Goal: Task Accomplishment & Management: Manage account settings

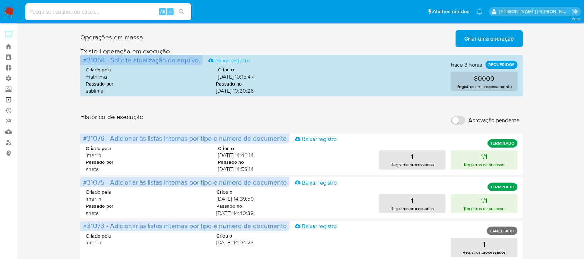
click at [8, 100] on link "Operações em massa" at bounding box center [41, 99] width 82 height 11
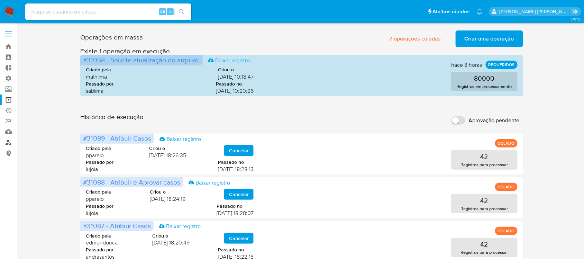
click at [11, 142] on link "Localizador de pessoas" at bounding box center [41, 142] width 82 height 11
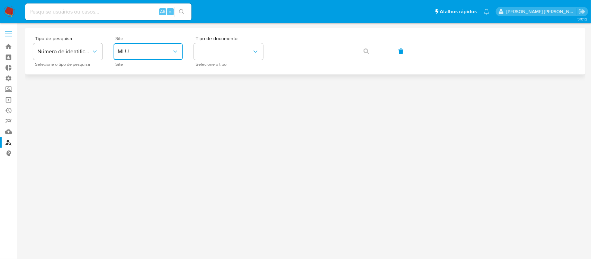
click at [159, 50] on span "MLU" at bounding box center [145, 51] width 54 height 7
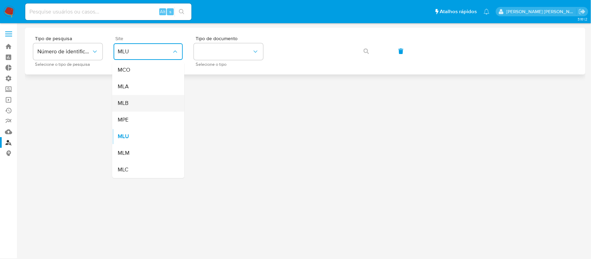
click at [141, 101] on div "MLB" at bounding box center [146, 103] width 57 height 17
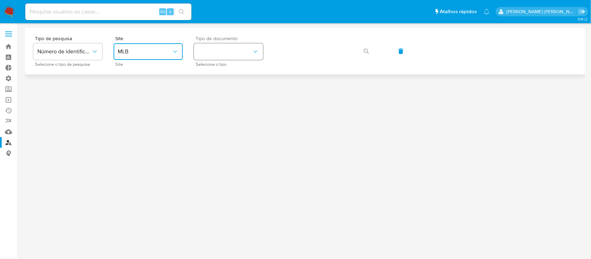
click at [210, 56] on button "identificationType" at bounding box center [228, 51] width 69 height 17
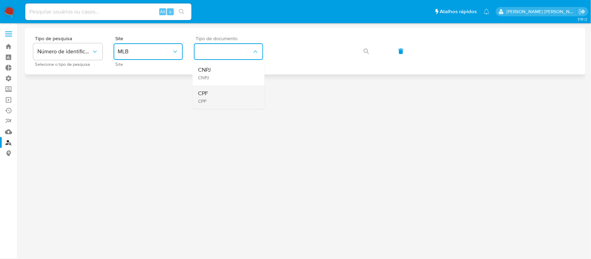
click at [218, 94] on div "CPF CPF" at bounding box center [226, 97] width 57 height 24
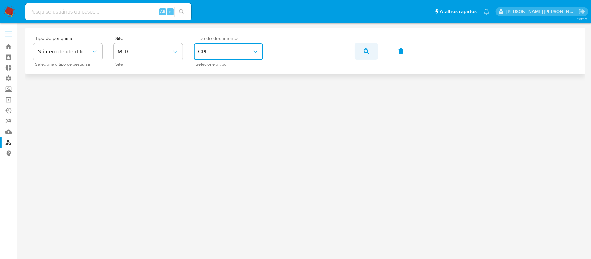
click at [364, 49] on icon "button" at bounding box center [366, 51] width 6 height 6
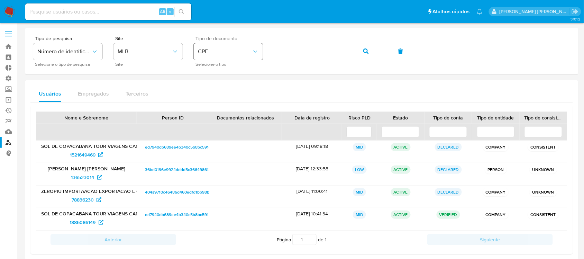
click at [254, 50] on div "Tipo de pesquisa Número de identificação Selecione o tipo de pesquisa Site MLB …" at bounding box center [301, 51] width 537 height 30
drag, startPoint x: 367, startPoint y: 51, endPoint x: 366, endPoint y: 55, distance: 4.2
click at [366, 55] on span "button" at bounding box center [366, 51] width 6 height 15
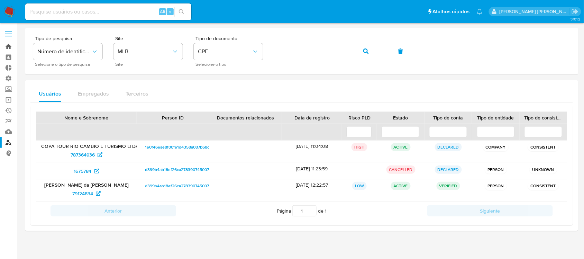
click at [8, 45] on link "Bandeja" at bounding box center [41, 46] width 82 height 11
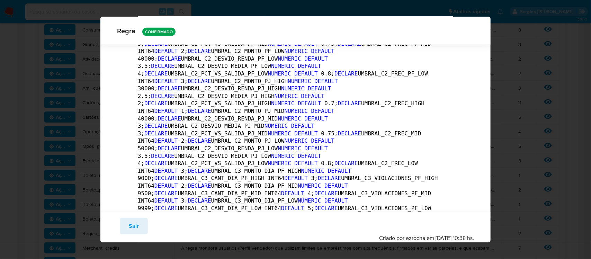
scroll to position [3, 0]
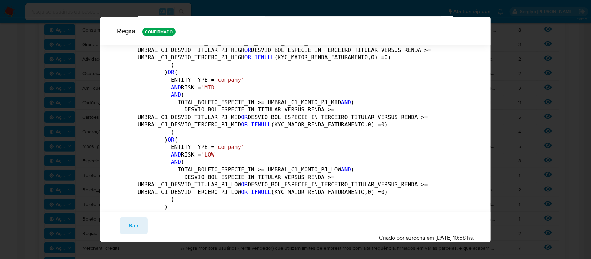
scroll to position [5839, 0]
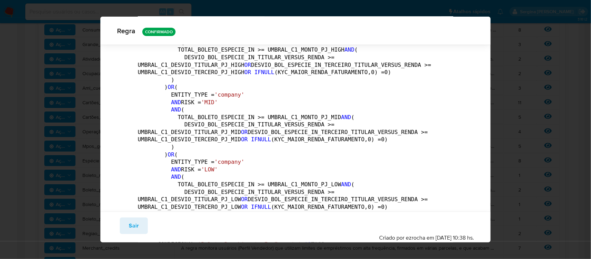
drag, startPoint x: 268, startPoint y: 137, endPoint x: 452, endPoint y: 66, distance: 197.0
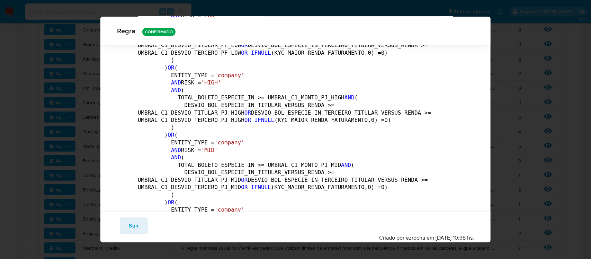
scroll to position [5544, 0]
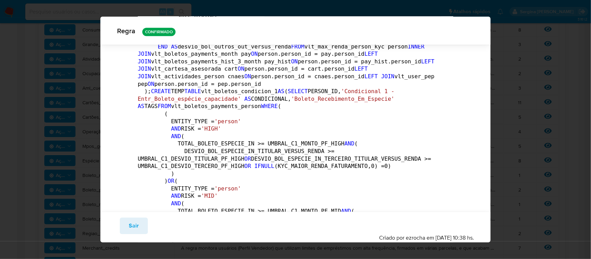
drag, startPoint x: 489, startPoint y: 100, endPoint x: 476, endPoint y: 33, distance: 68.7
click at [472, 28] on div "Regra CONFIRMADO Geral Consulta Parâmetros Evidências Grupos Categorias Execuçõ…" at bounding box center [295, 130] width 390 height 226
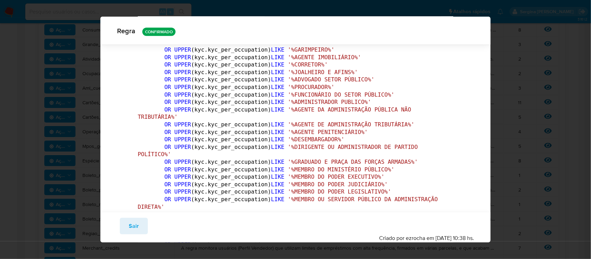
scroll to position [1381, 0]
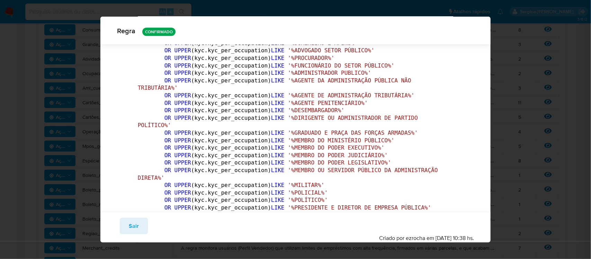
scroll to position [1467, 0]
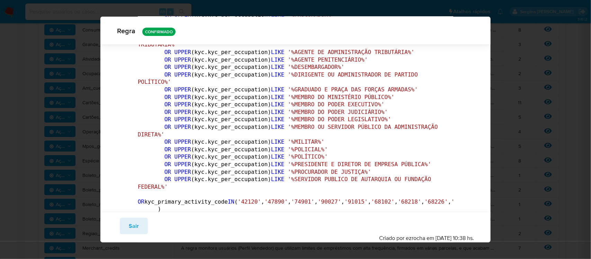
drag, startPoint x: 296, startPoint y: 127, endPoint x: 281, endPoint y: 128, distance: 14.9
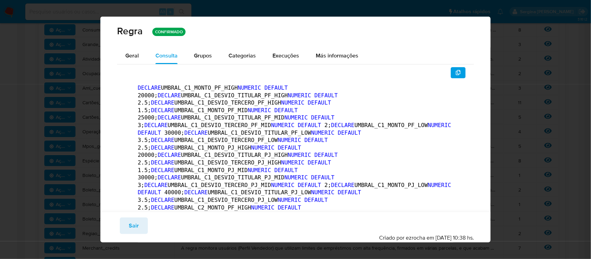
scroll to position [0, 0]
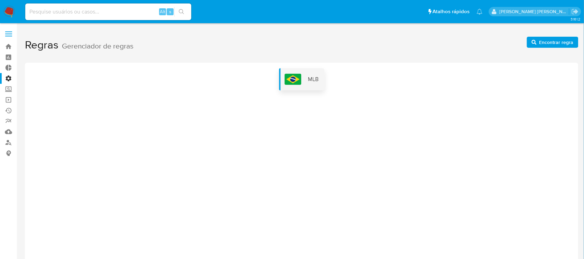
click at [302, 80] on div "MLB" at bounding box center [301, 79] width 45 height 22
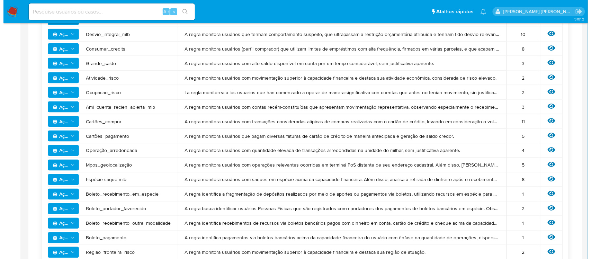
scroll to position [303, 0]
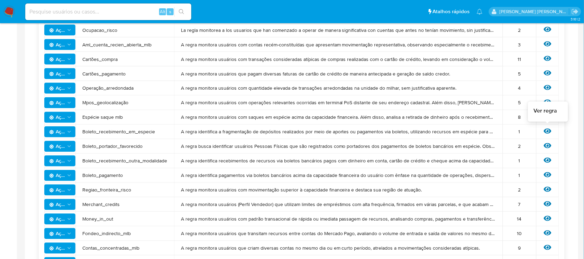
click at [547, 133] on icon at bounding box center [548, 131] width 8 height 5
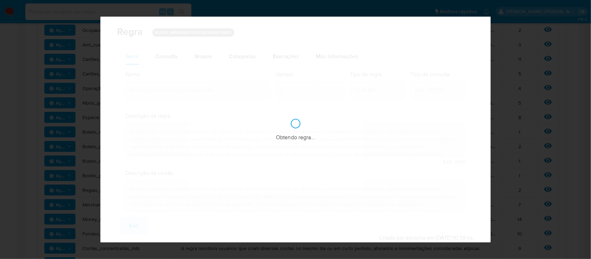
checkbox input "true"
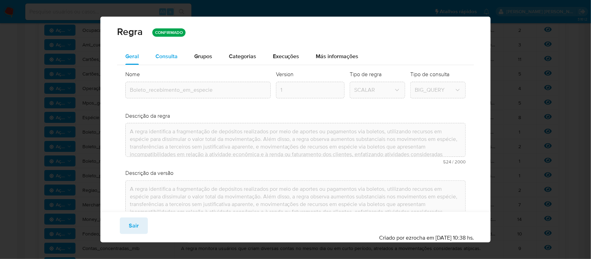
click at [168, 55] on span "Consulta" at bounding box center [166, 56] width 22 height 8
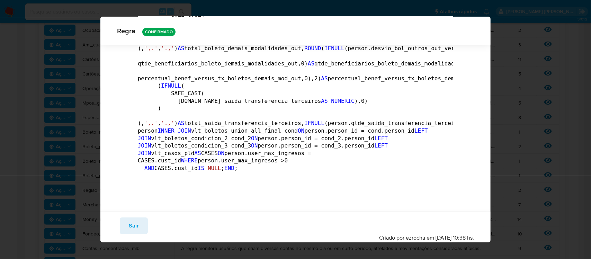
scroll to position [16027, 0]
drag, startPoint x: 193, startPoint y: 67, endPoint x: 213, endPoint y: 68, distance: 20.4
drag, startPoint x: 181, startPoint y: 117, endPoint x: 215, endPoint y: 119, distance: 34.3
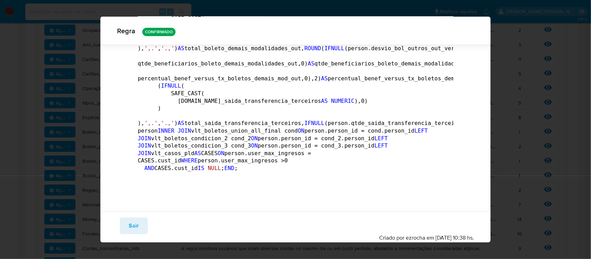
drag, startPoint x: 171, startPoint y: 104, endPoint x: 243, endPoint y: 107, distance: 71.6
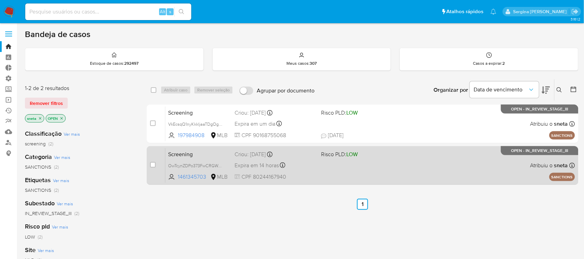
click at [337, 171] on div "Screening OwTcynZDPo373FwCRGWcfkwu 1461345703 MLB Risco PLD: LOW Criou: [DATE] …" at bounding box center [370, 165] width 410 height 35
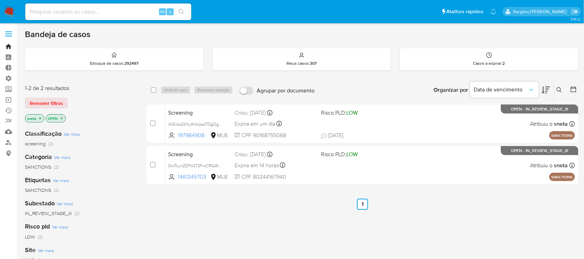
click at [8, 47] on link "Bandeja" at bounding box center [41, 46] width 82 height 11
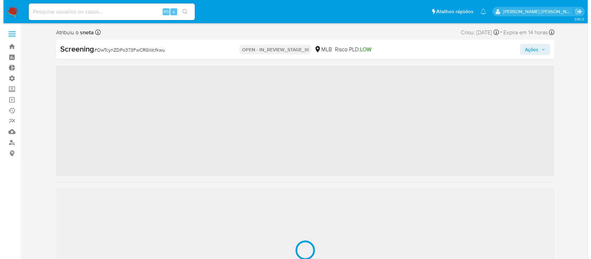
scroll to position [358, 0]
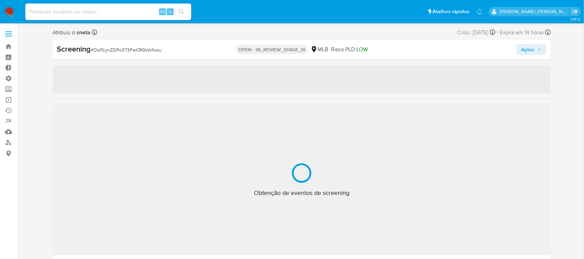
select select "10"
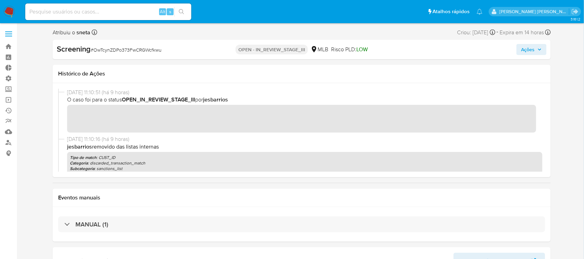
click at [537, 50] on span "Ações" at bounding box center [531, 50] width 20 height 10
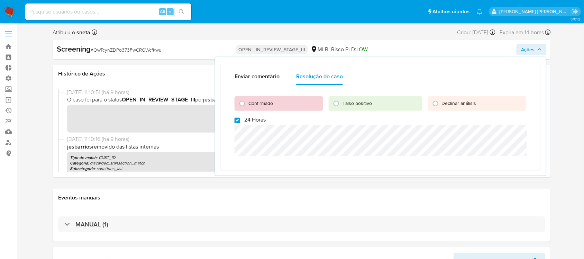
click at [236, 120] on input "24 Horas" at bounding box center [238, 121] width 6 height 6
checkbox input "false"
click at [243, 102] on input "Confirmado" at bounding box center [242, 103] width 11 height 11
radio input "true"
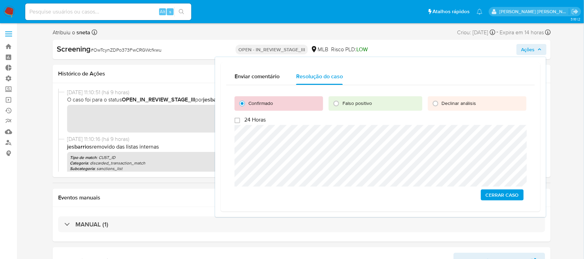
click at [157, 216] on div "MANUAL (1)" at bounding box center [302, 224] width 498 height 35
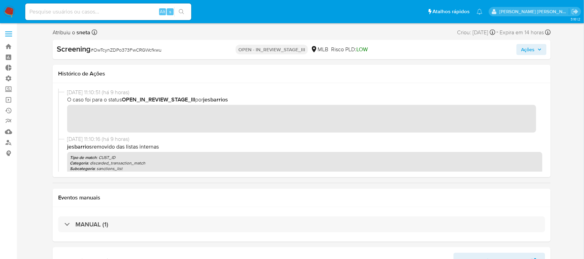
click at [534, 44] on span "Ações" at bounding box center [527, 49] width 13 height 11
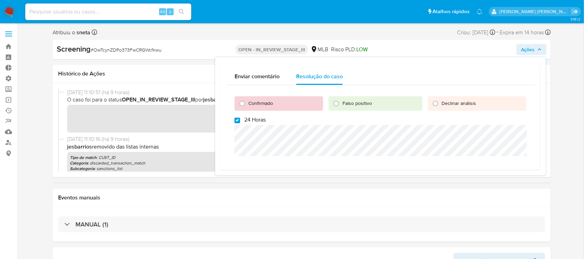
click at [237, 120] on input "24 Horas" at bounding box center [238, 121] width 6 height 6
checkbox input "false"
click at [240, 107] on input "Confirmado" at bounding box center [242, 103] width 11 height 11
radio input "true"
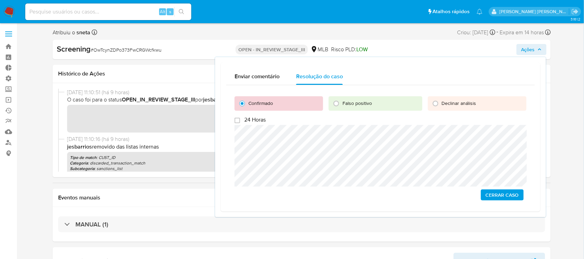
click at [496, 194] on span "Cerrar caso" at bounding box center [502, 195] width 33 height 10
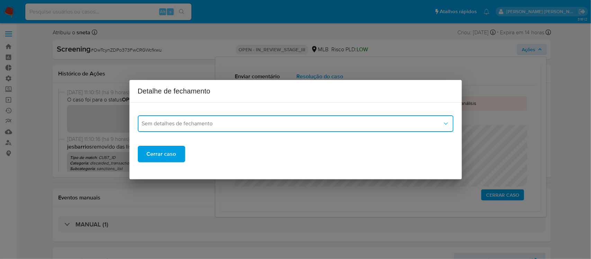
click at [182, 126] on span "Sem detalhes de fechamento" at bounding box center [292, 123] width 300 height 7
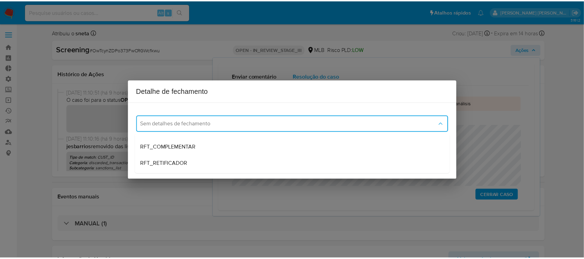
scroll to position [43, 0]
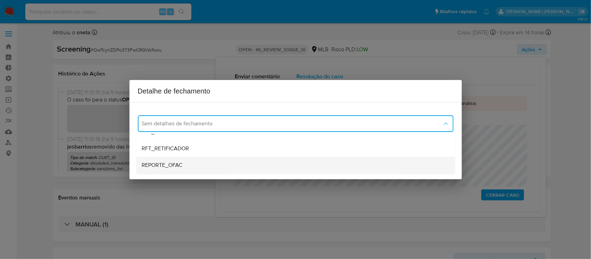
click at [174, 163] on span "REPORTE_OFAC" at bounding box center [162, 165] width 41 height 7
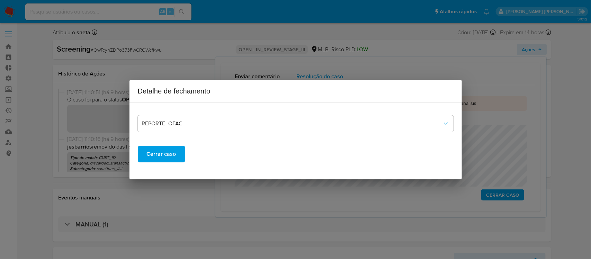
click at [174, 156] on span "Cerrar caso" at bounding box center [161, 153] width 29 height 15
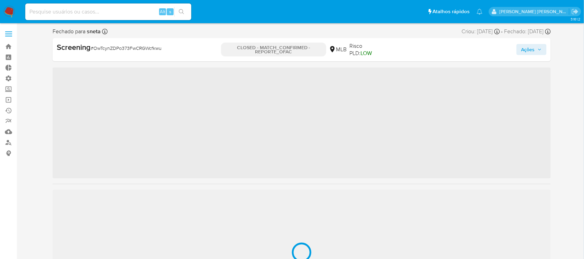
scroll to position [358, 0]
select select "10"
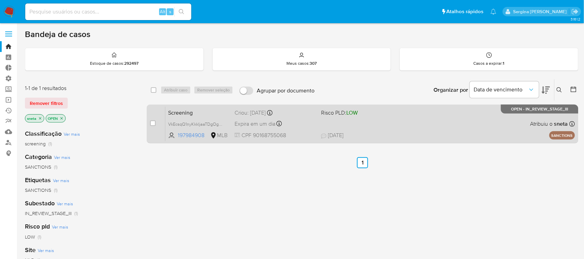
click at [416, 113] on div "Screening VkEcsqQ1nyKkkljaaTDgOghH 197984908 MLB Risco PLD: LOW Criou: [DATE] C…" at bounding box center [370, 123] width 410 height 35
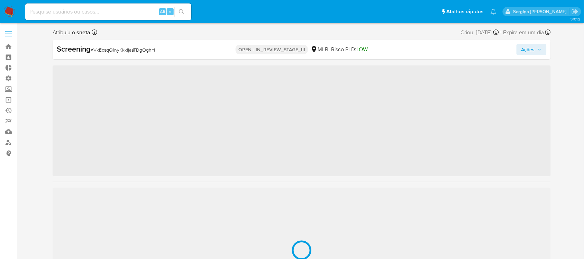
scroll to position [358, 0]
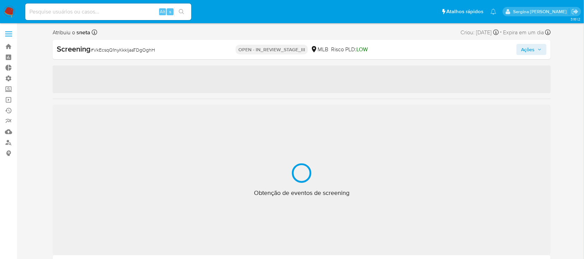
select select "10"
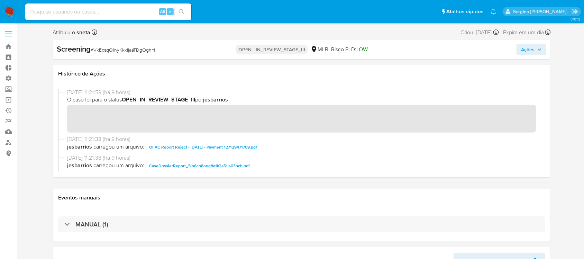
click at [540, 48] on icon "button" at bounding box center [540, 49] width 4 height 4
click at [541, 50] on icon "button" at bounding box center [540, 49] width 4 height 4
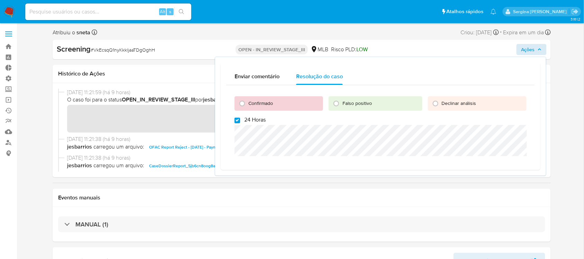
click at [237, 119] on input "24 Horas" at bounding box center [238, 121] width 6 height 6
checkbox input "false"
click at [243, 100] on input "Confirmado" at bounding box center [242, 103] width 11 height 11
radio input "true"
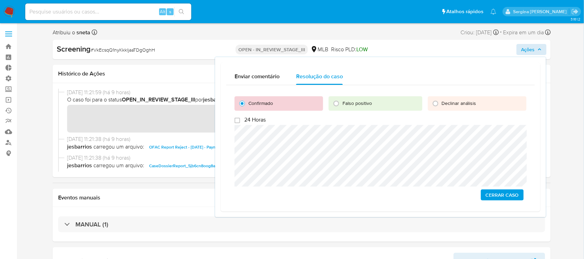
click at [211, 209] on div "MANUAL (1)" at bounding box center [302, 224] width 498 height 35
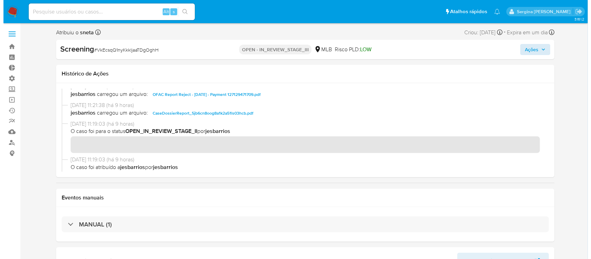
scroll to position [0, 0]
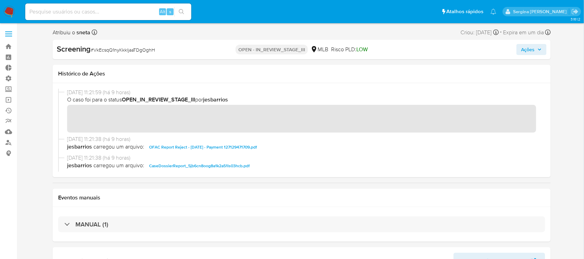
click at [530, 49] on span "Ações" at bounding box center [527, 49] width 13 height 11
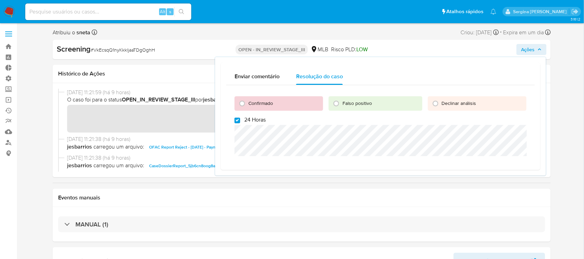
click at [238, 119] on input "24 Horas" at bounding box center [238, 121] width 6 height 6
checkbox input "false"
click at [245, 103] on input "Confirmado" at bounding box center [242, 103] width 11 height 11
radio input "true"
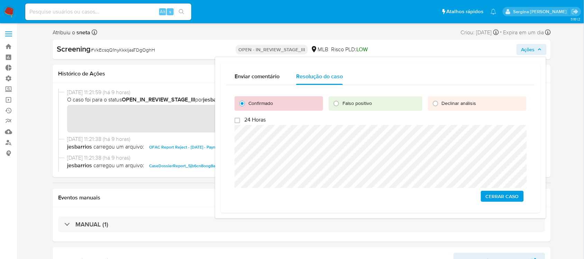
click at [499, 197] on span "Cerrar caso" at bounding box center [502, 196] width 33 height 10
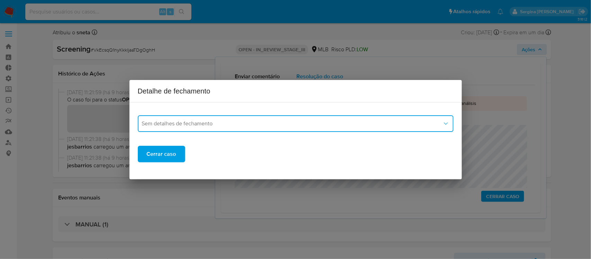
click at [238, 123] on span "Sem detalhes de fechamento" at bounding box center [292, 123] width 300 height 7
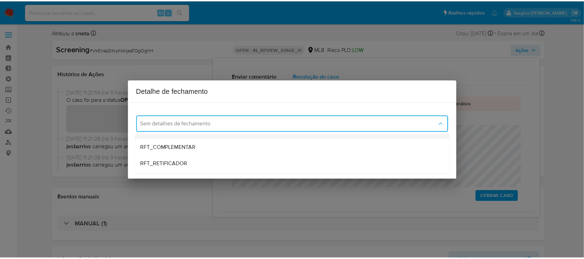
scroll to position [43, 0]
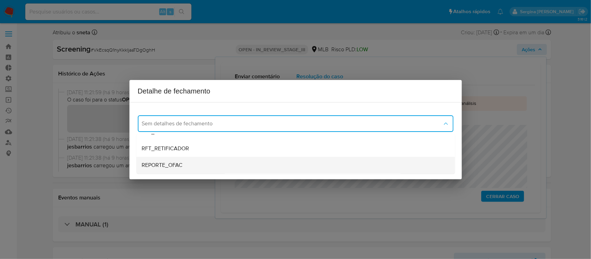
click at [175, 165] on span "REPORTE_OFAC" at bounding box center [162, 165] width 41 height 7
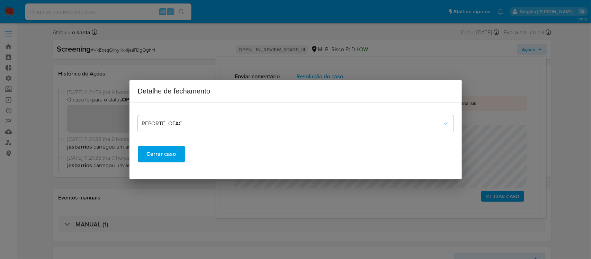
click at [169, 153] on span "Cerrar caso" at bounding box center [161, 153] width 29 height 15
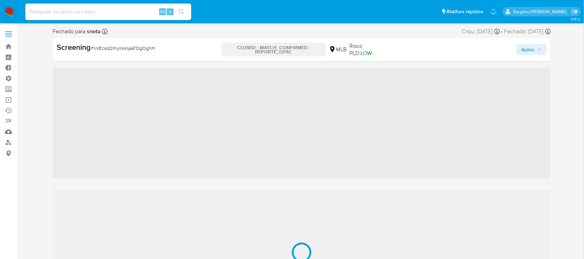
scroll to position [358, 0]
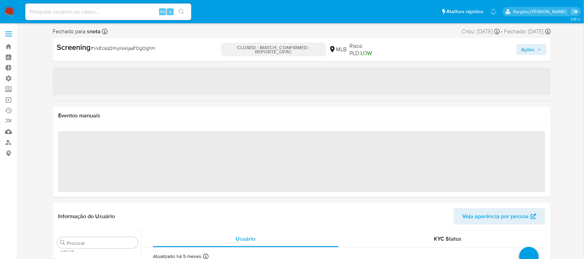
select select "10"
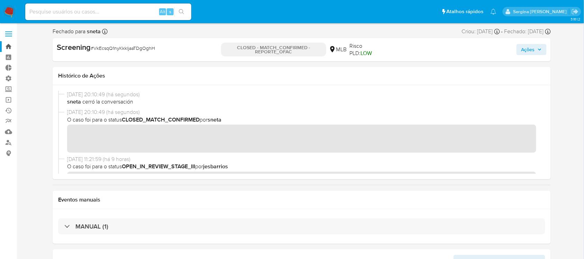
click at [10, 47] on link "Bandeja" at bounding box center [41, 46] width 82 height 11
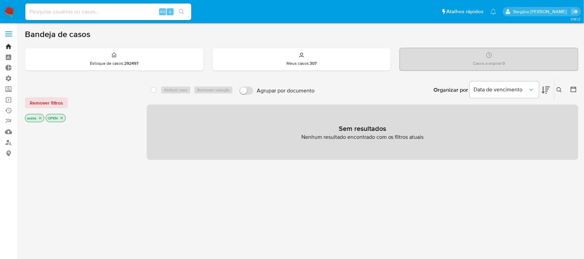
click at [8, 47] on link "Bandeja" at bounding box center [41, 46] width 82 height 11
